Goal: Use online tool/utility: Utilize a website feature to perform a specific function

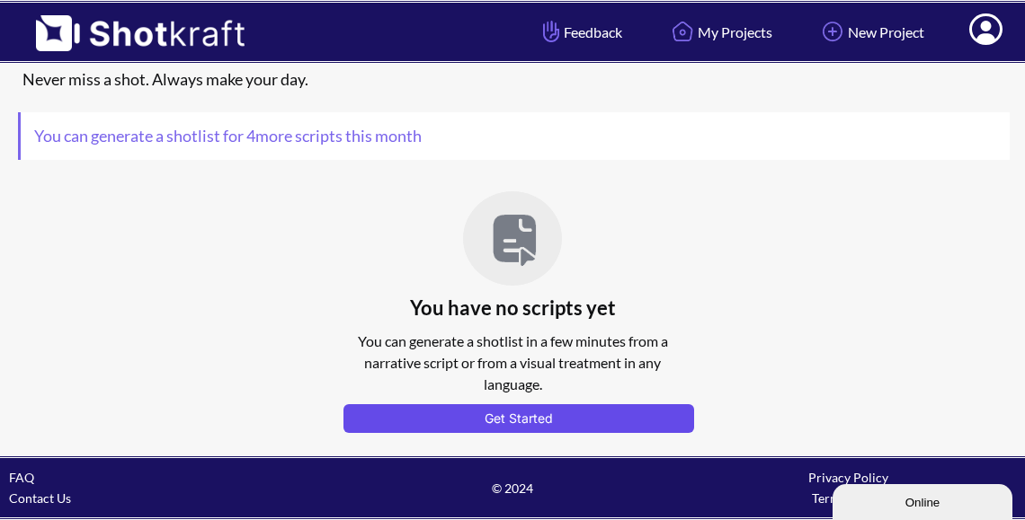
click at [584, 411] on button "Get Started" at bounding box center [518, 418] width 351 height 29
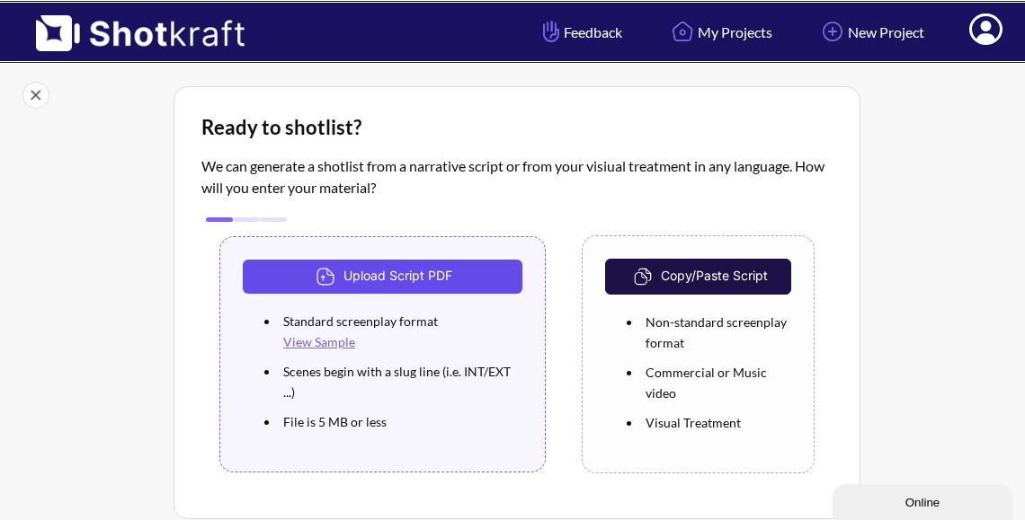
click at [397, 278] on button "Upload Script PDF" at bounding box center [383, 277] width 280 height 34
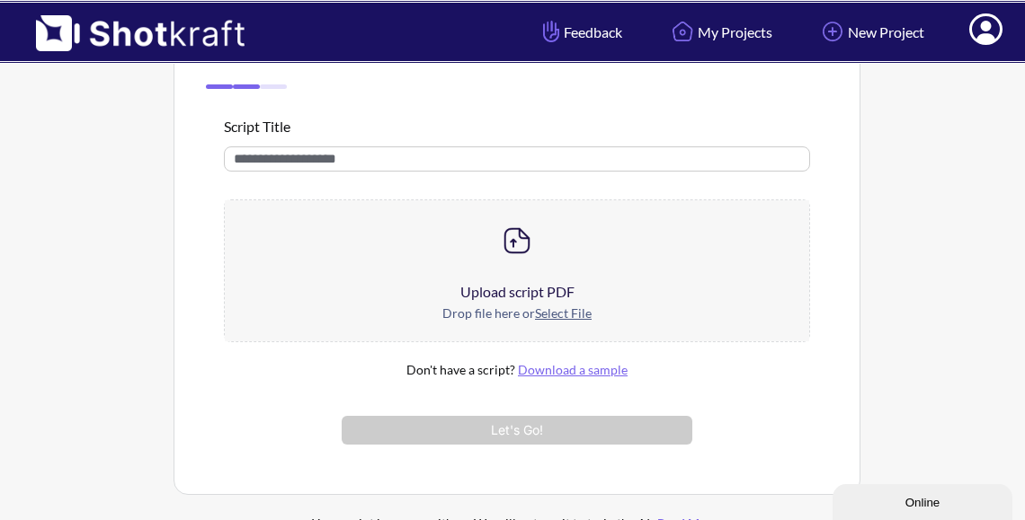
scroll to position [178, 0]
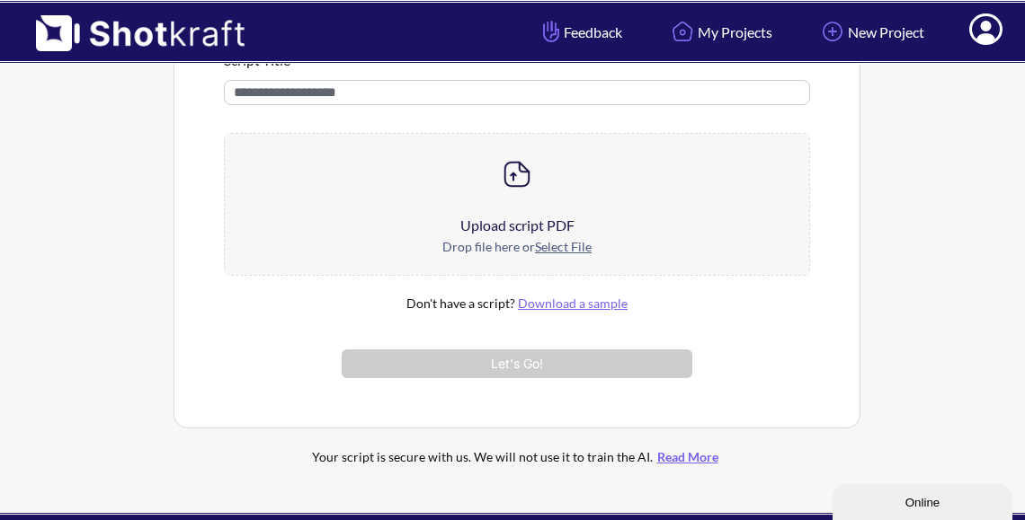
click at [563, 253] on u "Select File" at bounding box center [563, 246] width 57 height 15
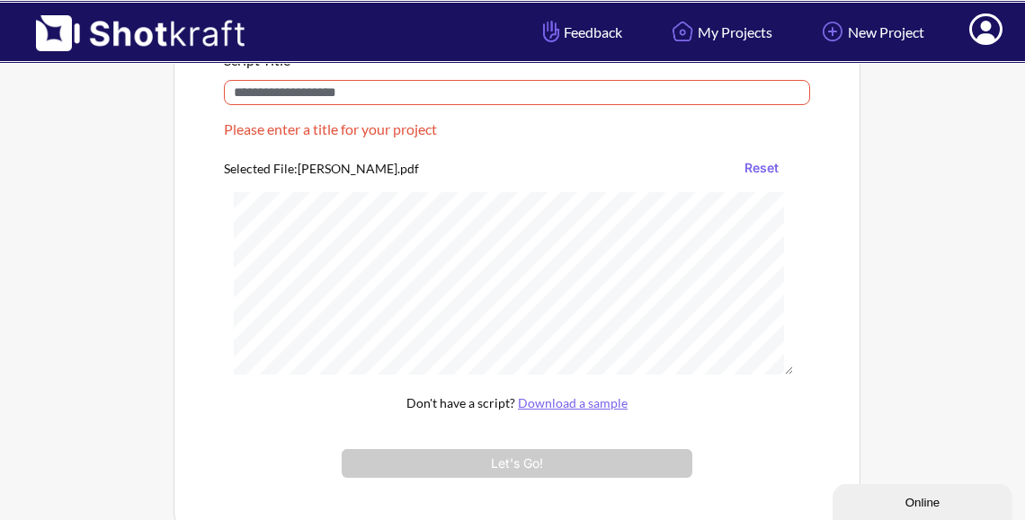
click at [443, 91] on input "text" at bounding box center [517, 92] width 586 height 25
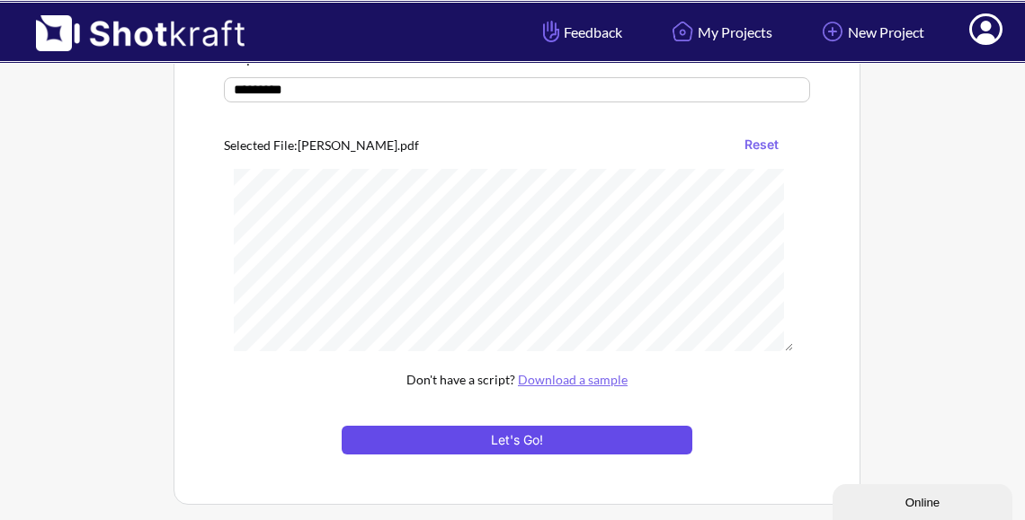
scroll to position [182, 0]
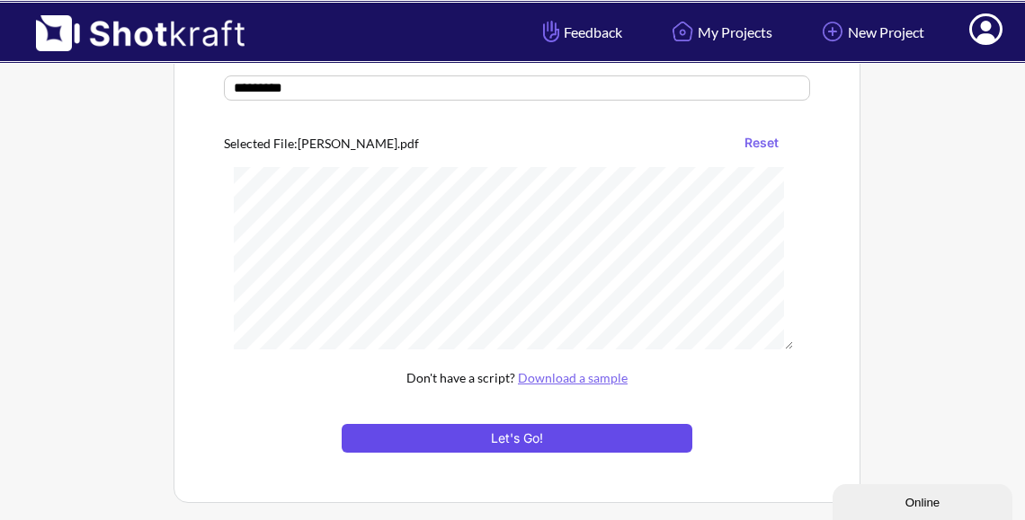
type input "********"
click at [494, 442] on button "Let's Go!" at bounding box center [517, 438] width 351 height 29
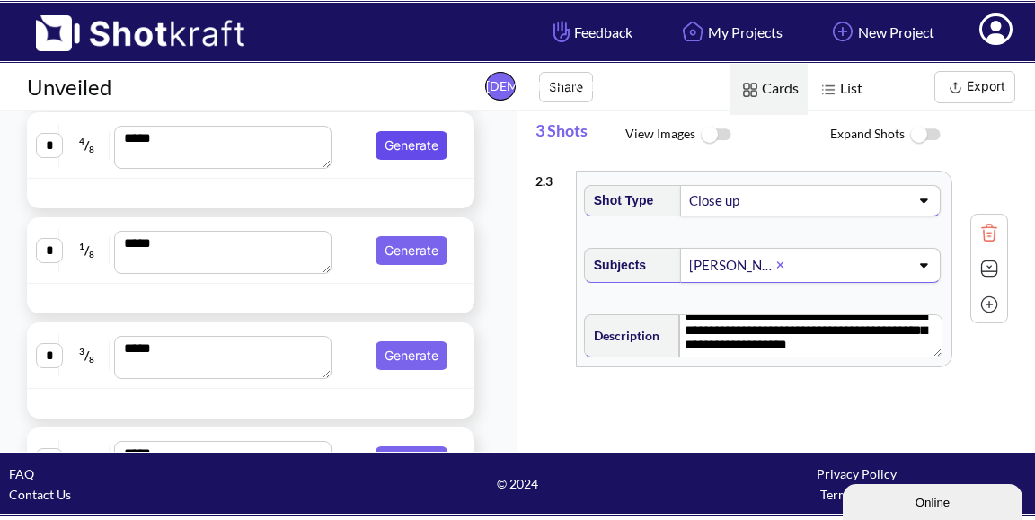
scroll to position [0, 1]
click at [406, 157] on button "Generate" at bounding box center [412, 145] width 72 height 29
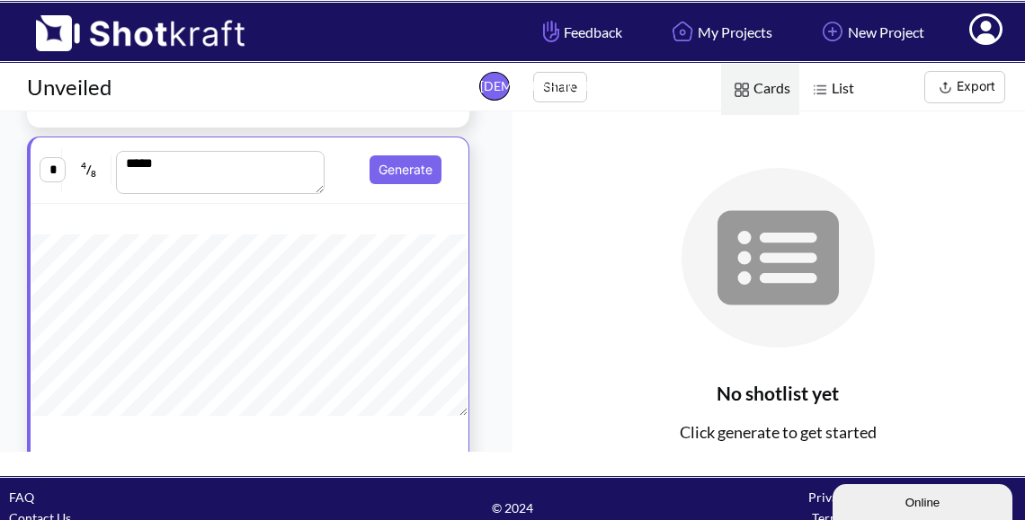
scroll to position [140, 0]
click at [394, 179] on button "Generate" at bounding box center [405, 169] width 72 height 29
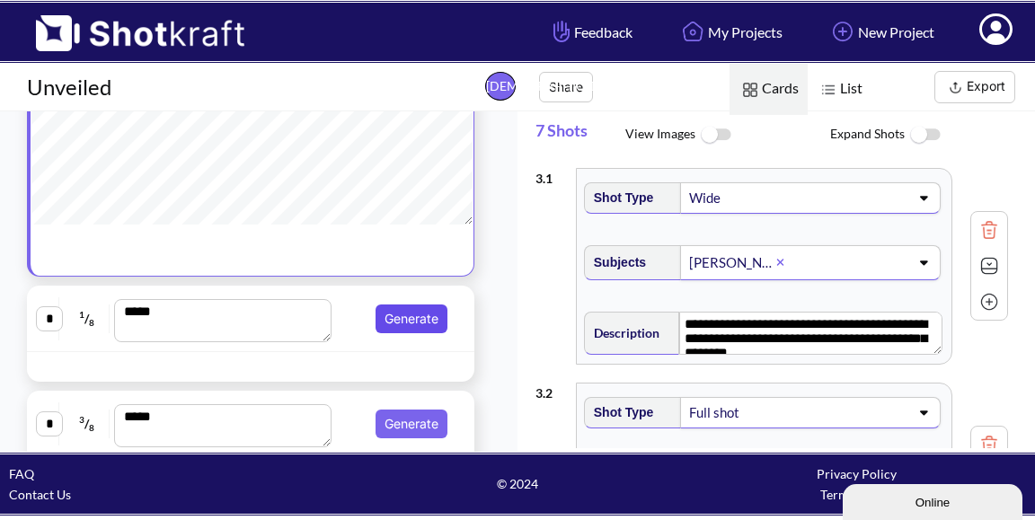
scroll to position [0, 0]
click at [410, 317] on button "Generate" at bounding box center [412, 319] width 72 height 29
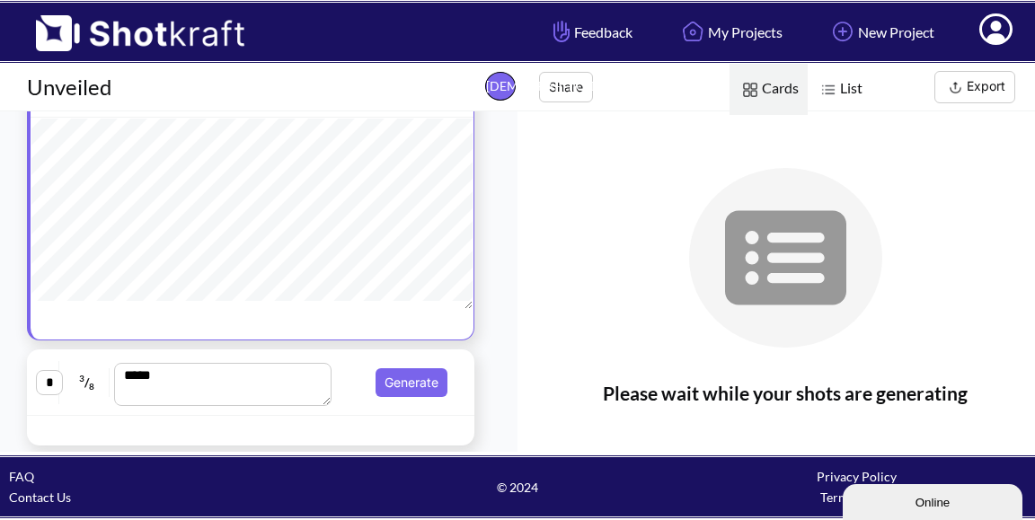
scroll to position [1261, 0]
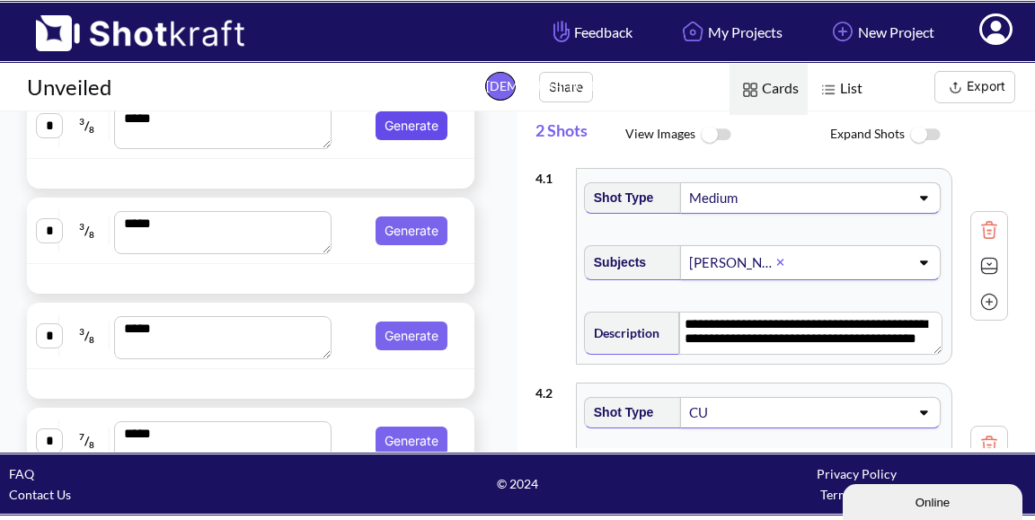
click at [413, 140] on button "Generate" at bounding box center [412, 125] width 72 height 29
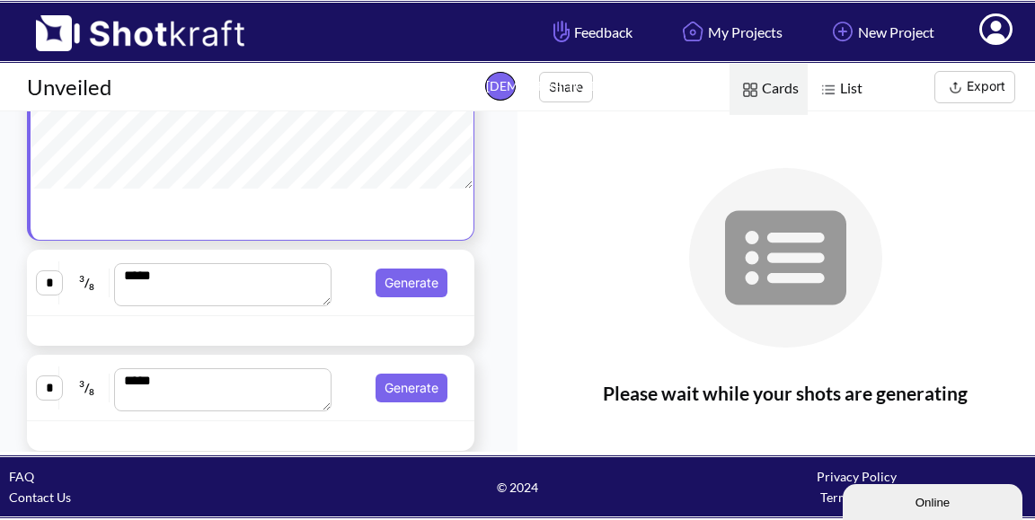
scroll to position [0, 0]
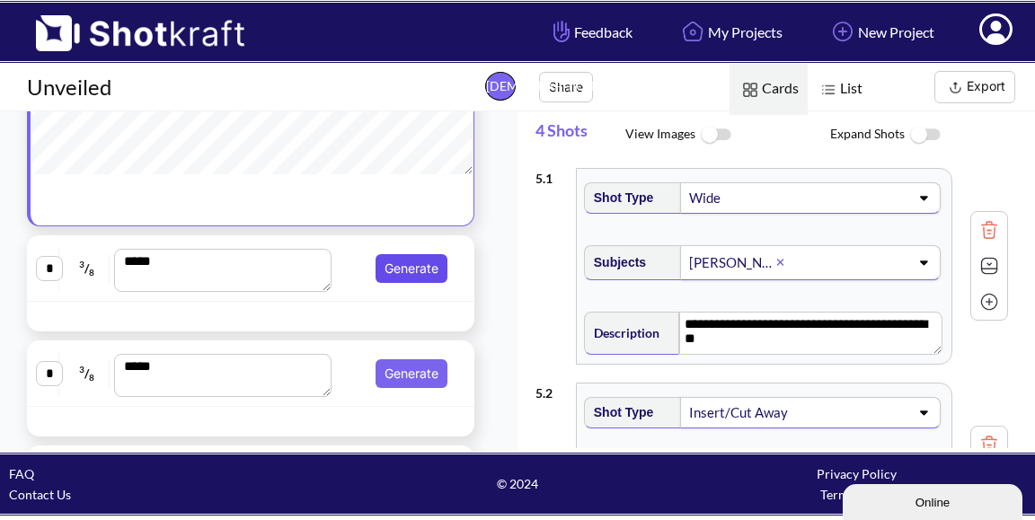
click at [416, 280] on button "Generate" at bounding box center [412, 268] width 72 height 29
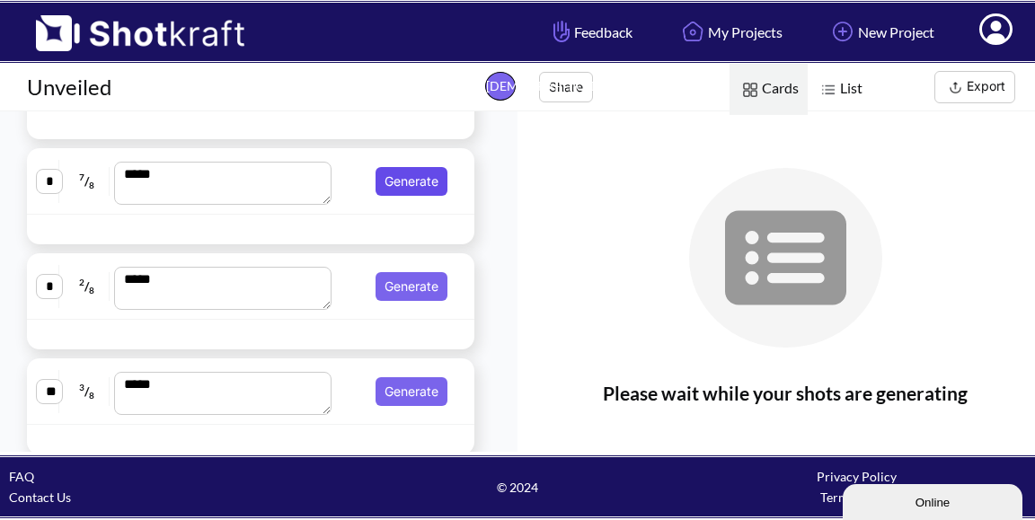
click at [402, 188] on button "Generate" at bounding box center [412, 181] width 72 height 29
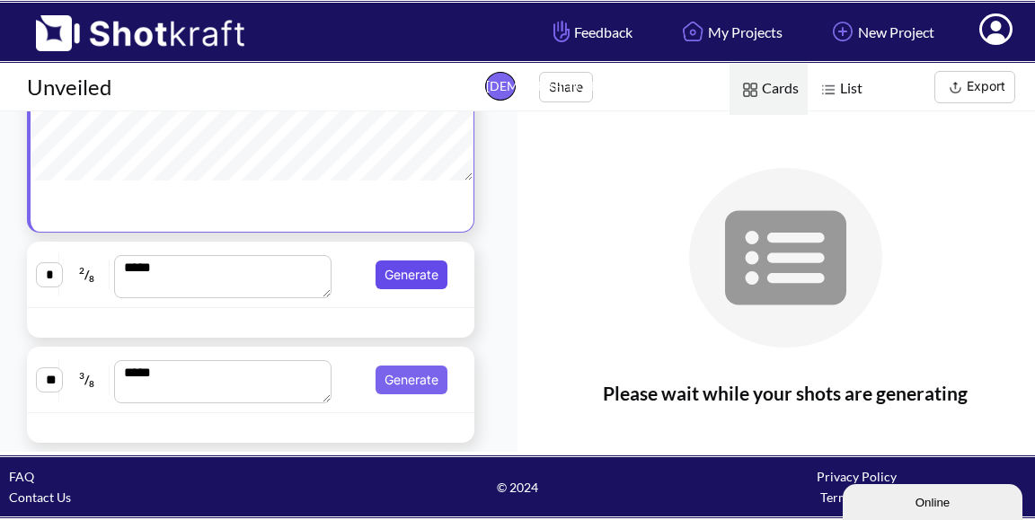
click at [404, 271] on button "Generate" at bounding box center [412, 275] width 72 height 29
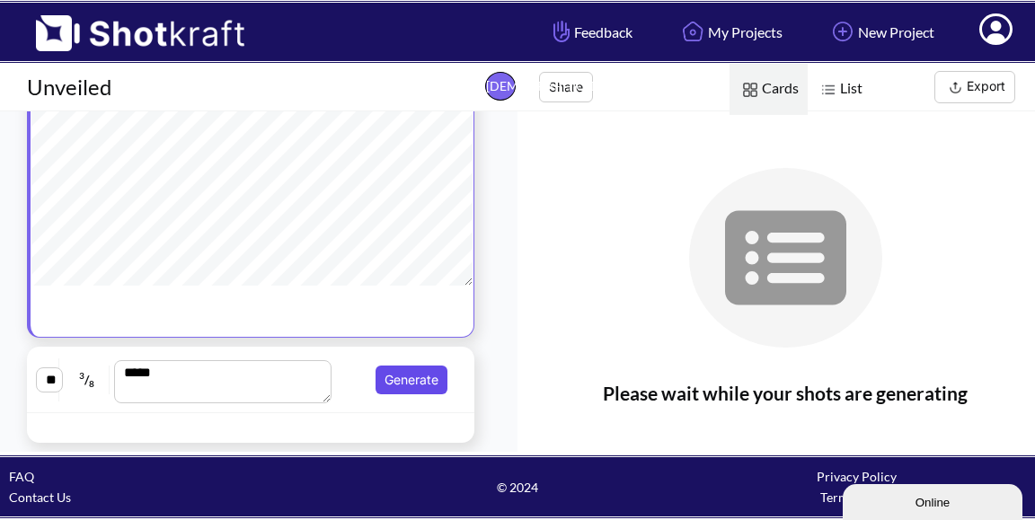
click at [405, 374] on button "Generate" at bounding box center [412, 380] width 72 height 29
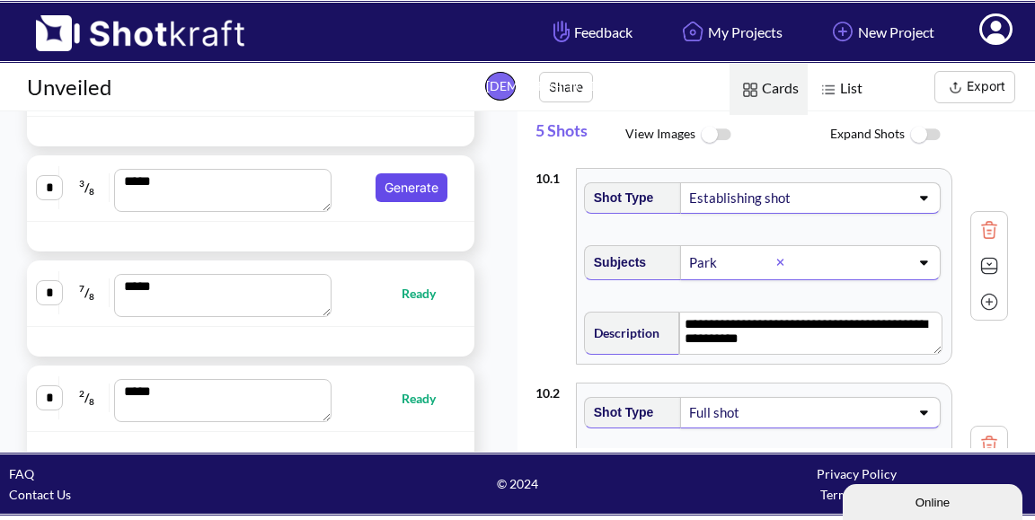
click at [394, 200] on button "Generate" at bounding box center [412, 187] width 72 height 29
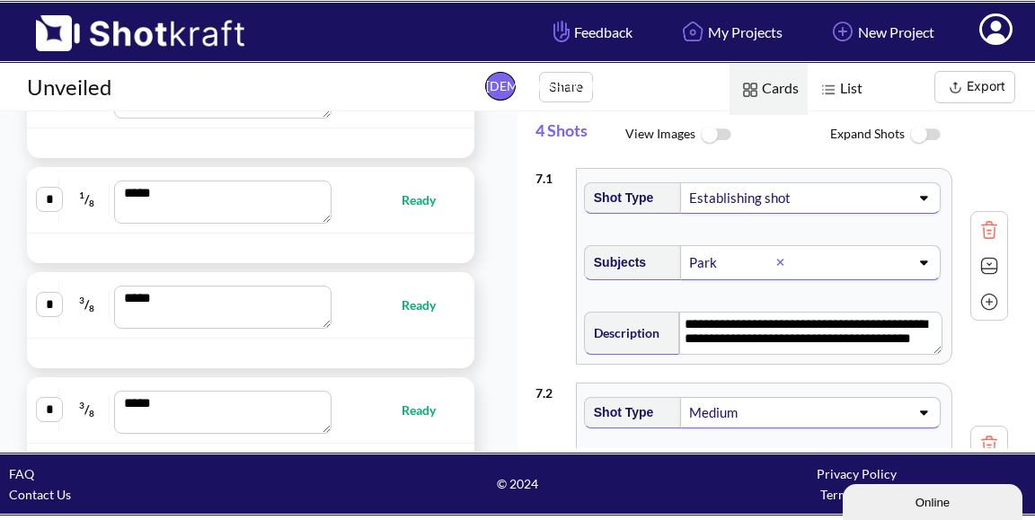
click at [820, 93] on img at bounding box center [828, 89] width 23 height 23
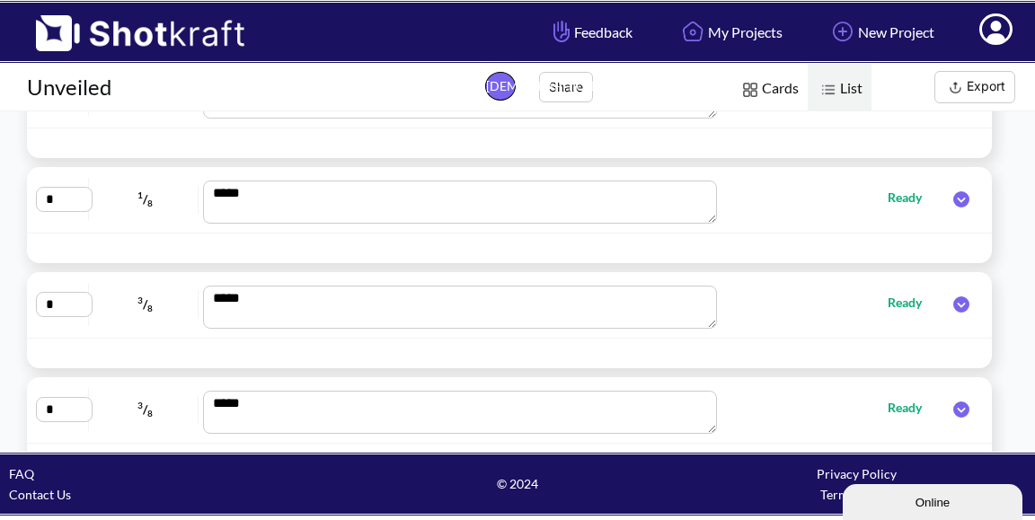
click at [777, 94] on span "Cards" at bounding box center [769, 89] width 78 height 51
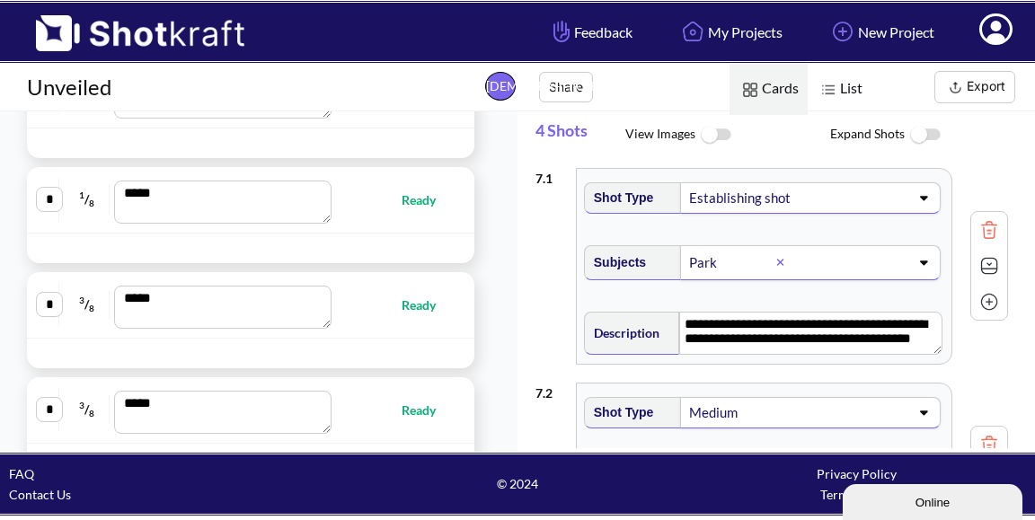
click at [715, 138] on img at bounding box center [716, 135] width 40 height 39
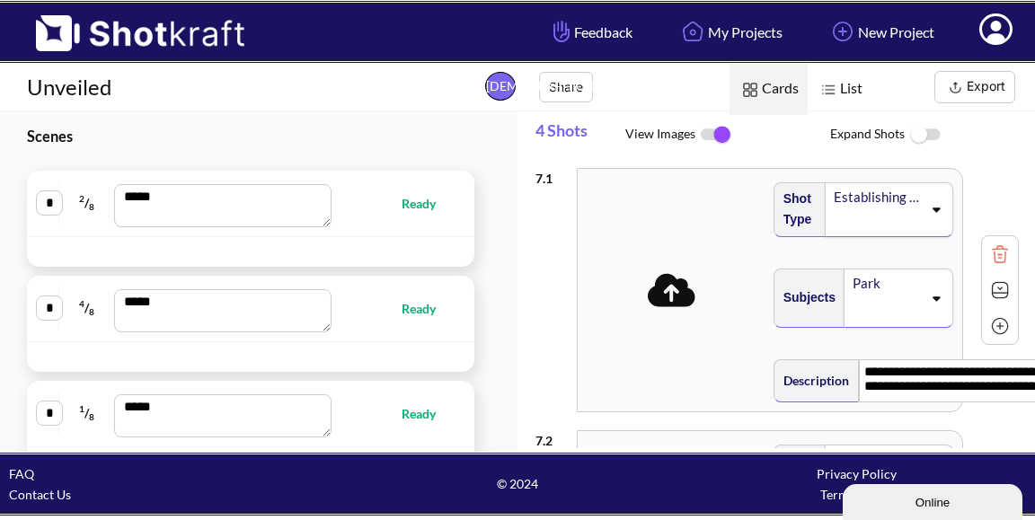
click at [676, 273] on icon at bounding box center [672, 289] width 48 height 33
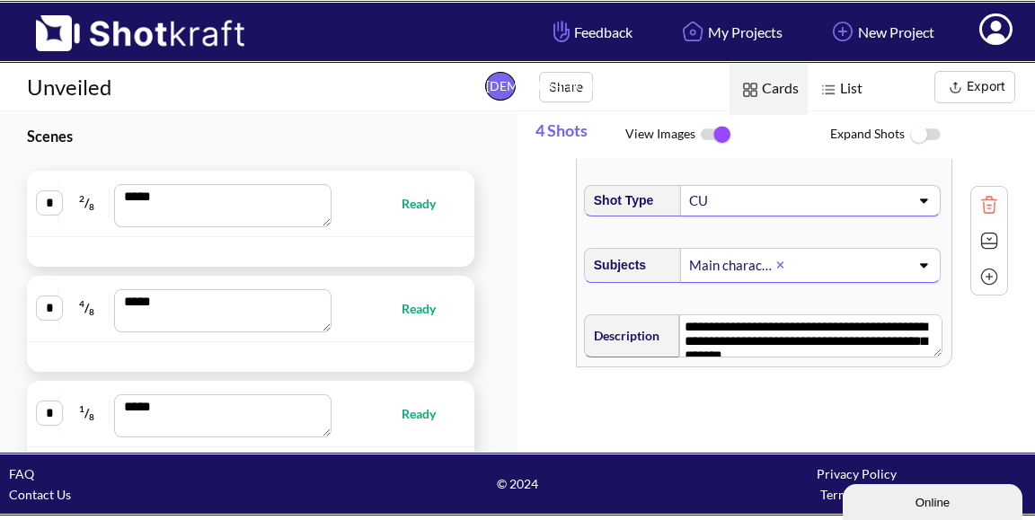
click at [413, 203] on span "Ready" at bounding box center [428, 203] width 52 height 21
type textarea "**********"
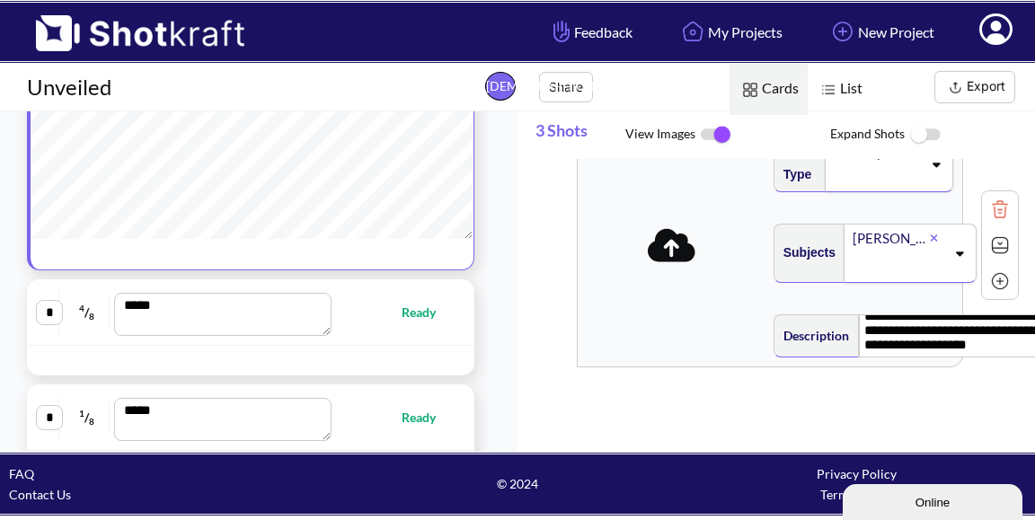
click at [947, 260] on icon at bounding box center [959, 253] width 24 height 13
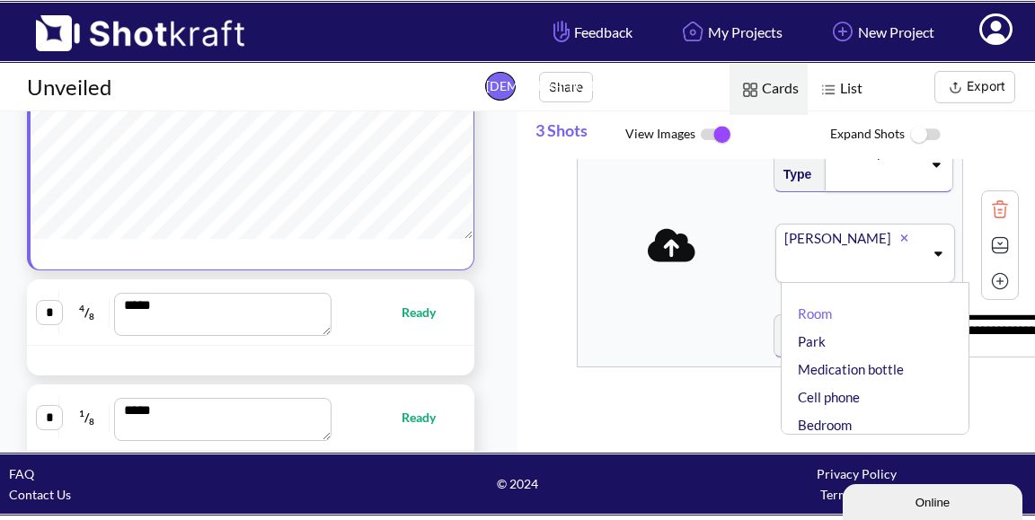
click at [930, 260] on icon at bounding box center [938, 253] width 24 height 13
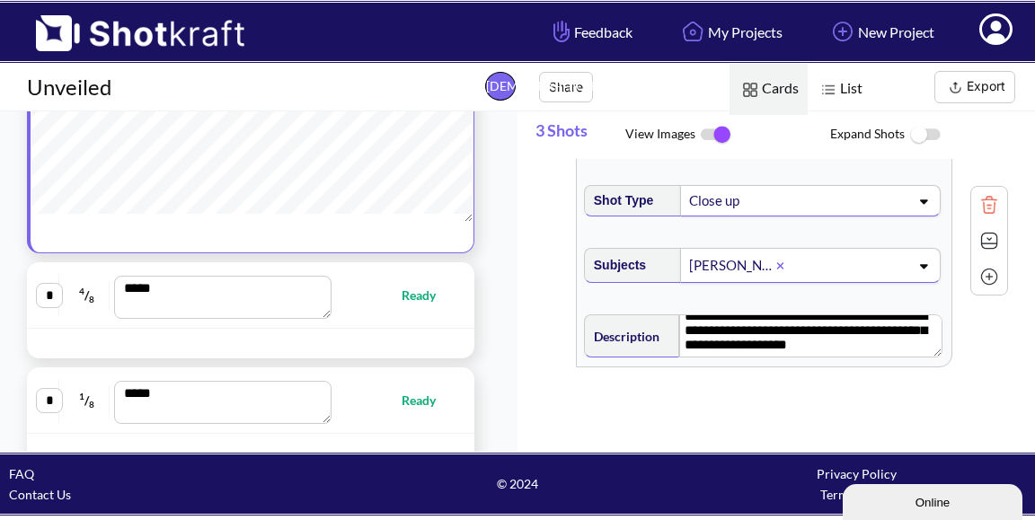
click at [404, 319] on div "* 4 / 8 *** Ready" at bounding box center [251, 295] width 430 height 48
type textarea "**********"
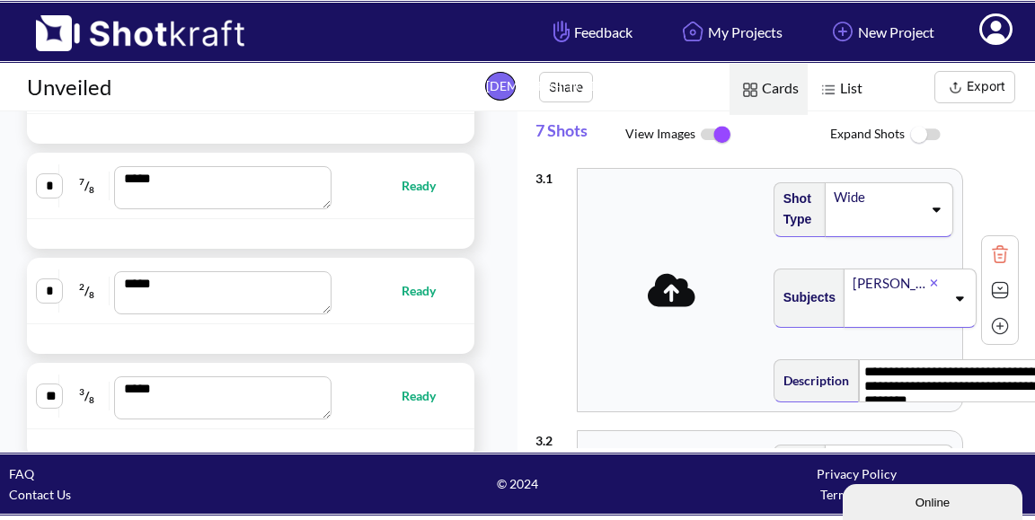
click at [685, 273] on icon at bounding box center [672, 289] width 48 height 33
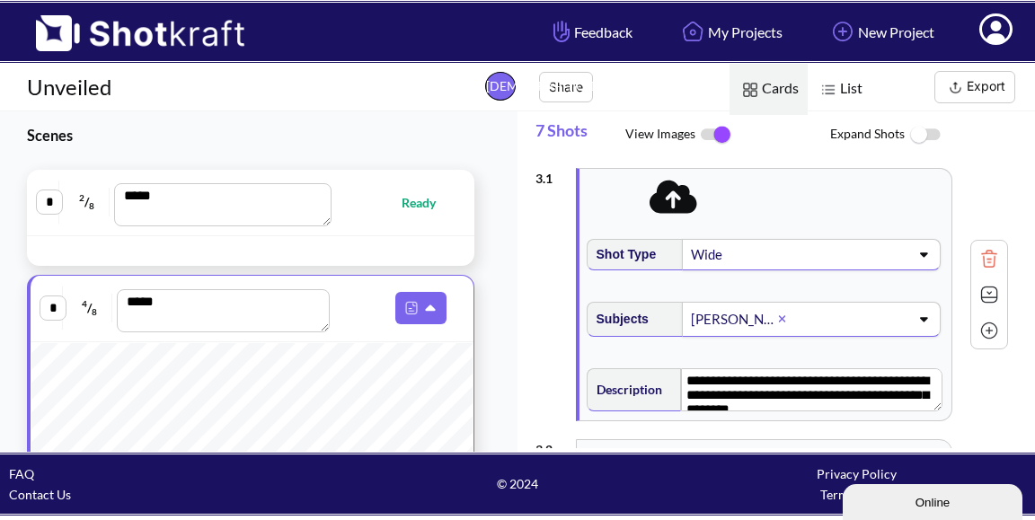
click at [402, 200] on span "Ready" at bounding box center [428, 202] width 52 height 21
type textarea "**********"
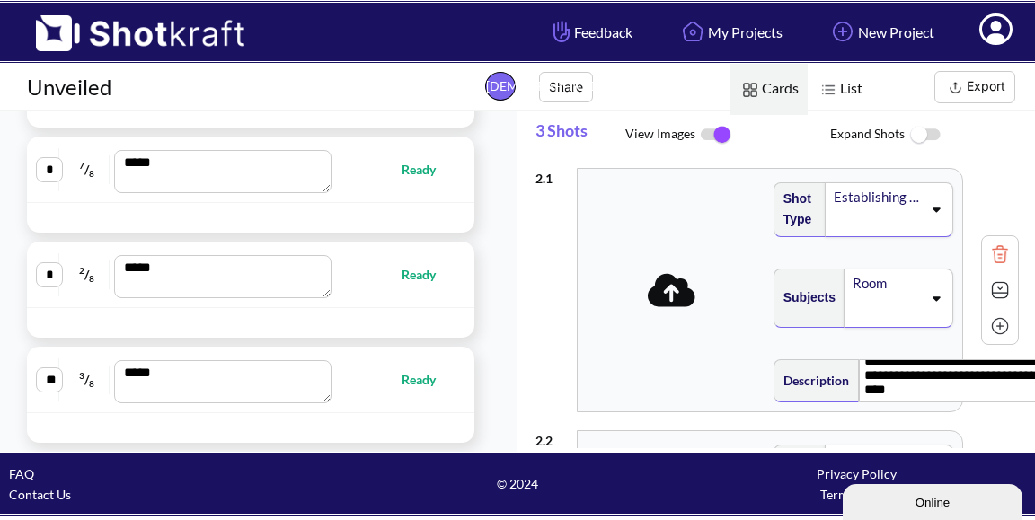
scroll to position [55, 0]
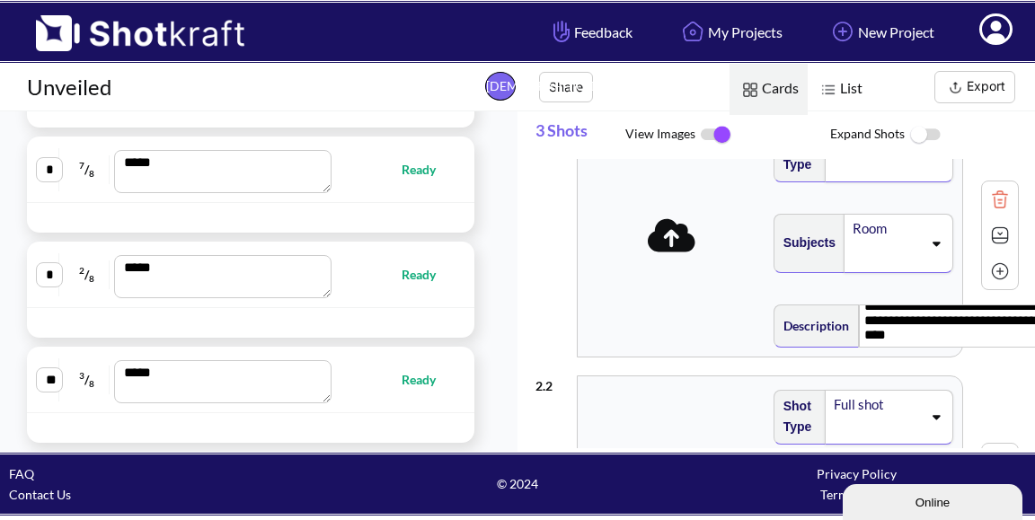
click at [929, 250] on icon at bounding box center [936, 243] width 24 height 13
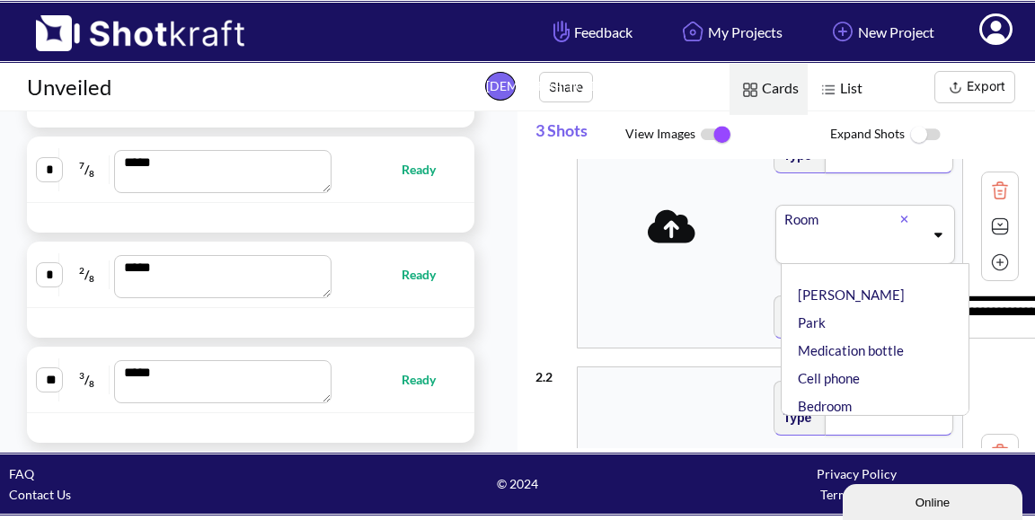
click at [929, 262] on div "Room Room ✔ Michael Park Medication bottle Cell phone Bedroom Friend Others Mai…" at bounding box center [866, 234] width 180 height 59
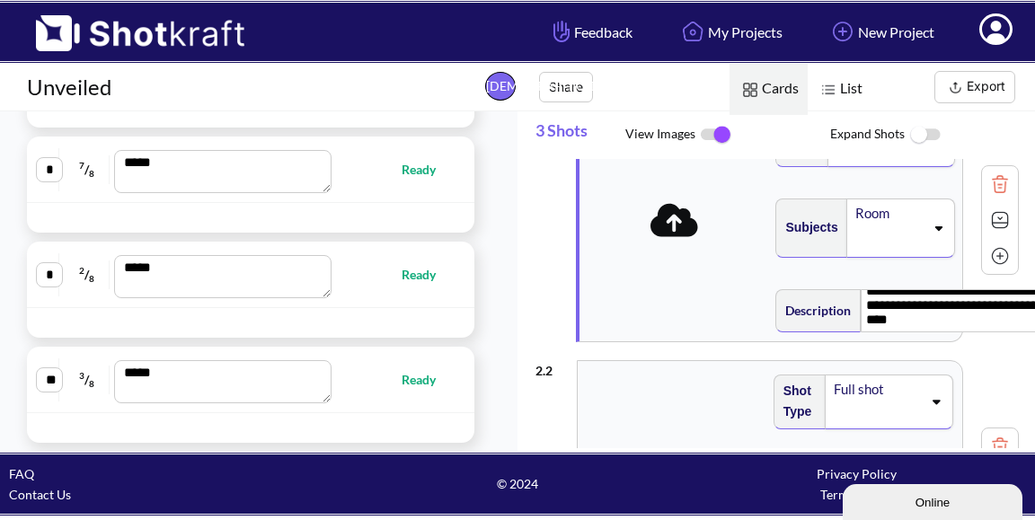
click at [929, 218] on icon at bounding box center [933, 213] width 8 height 11
